Goal: Find specific page/section: Find specific page/section

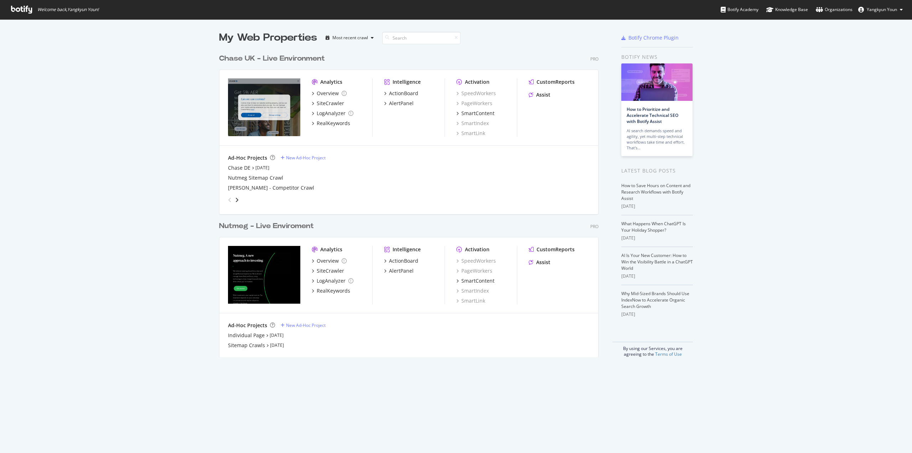
scroll to position [448, 902]
click at [791, 229] on div "My Web Properties Most recent crawl Chase [GEOGRAPHIC_DATA] - Live Environment …" at bounding box center [456, 193] width 912 height 349
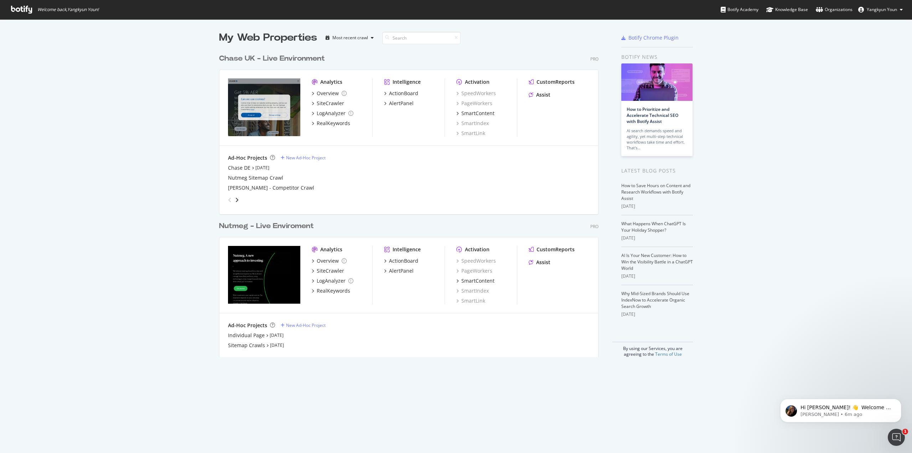
scroll to position [0, 0]
